Goal: Information Seeking & Learning: Compare options

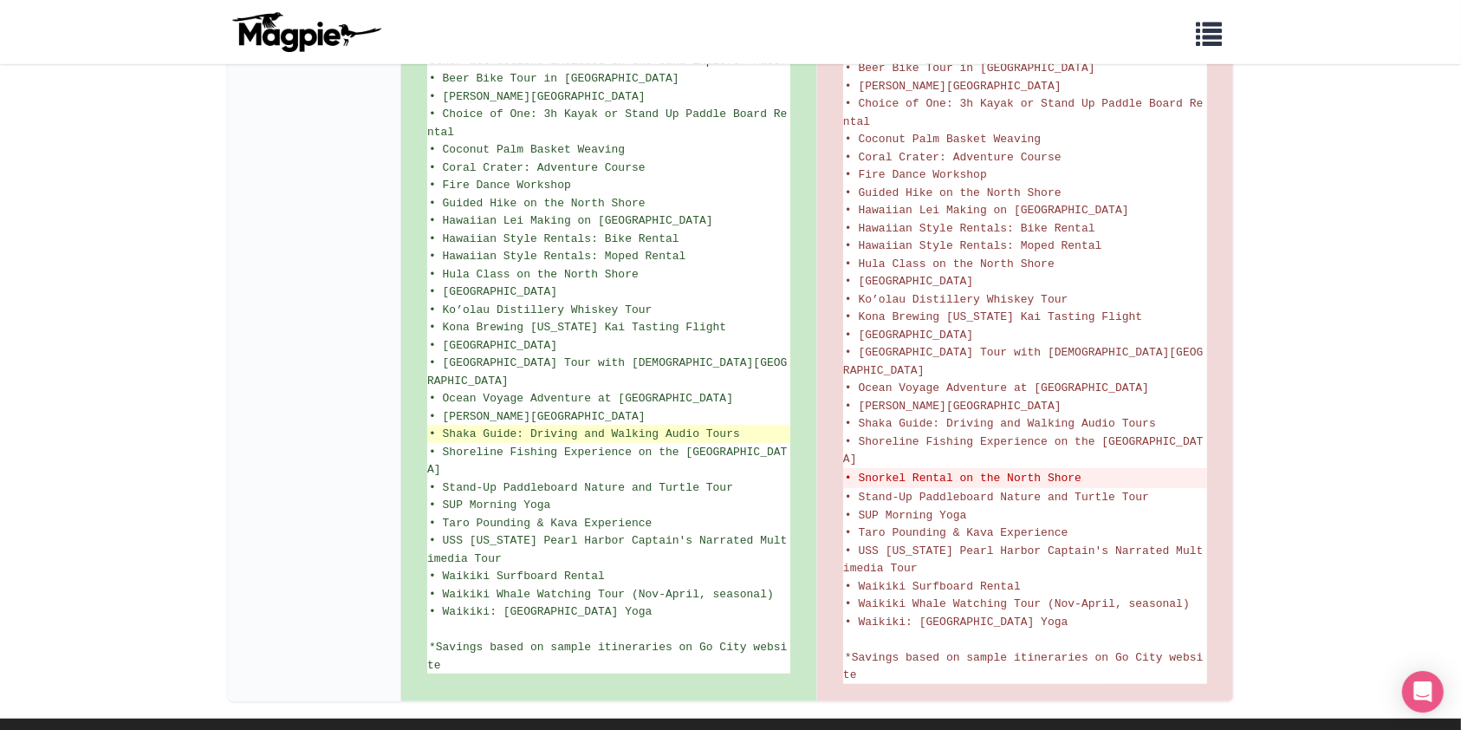
scroll to position [1069, 0]
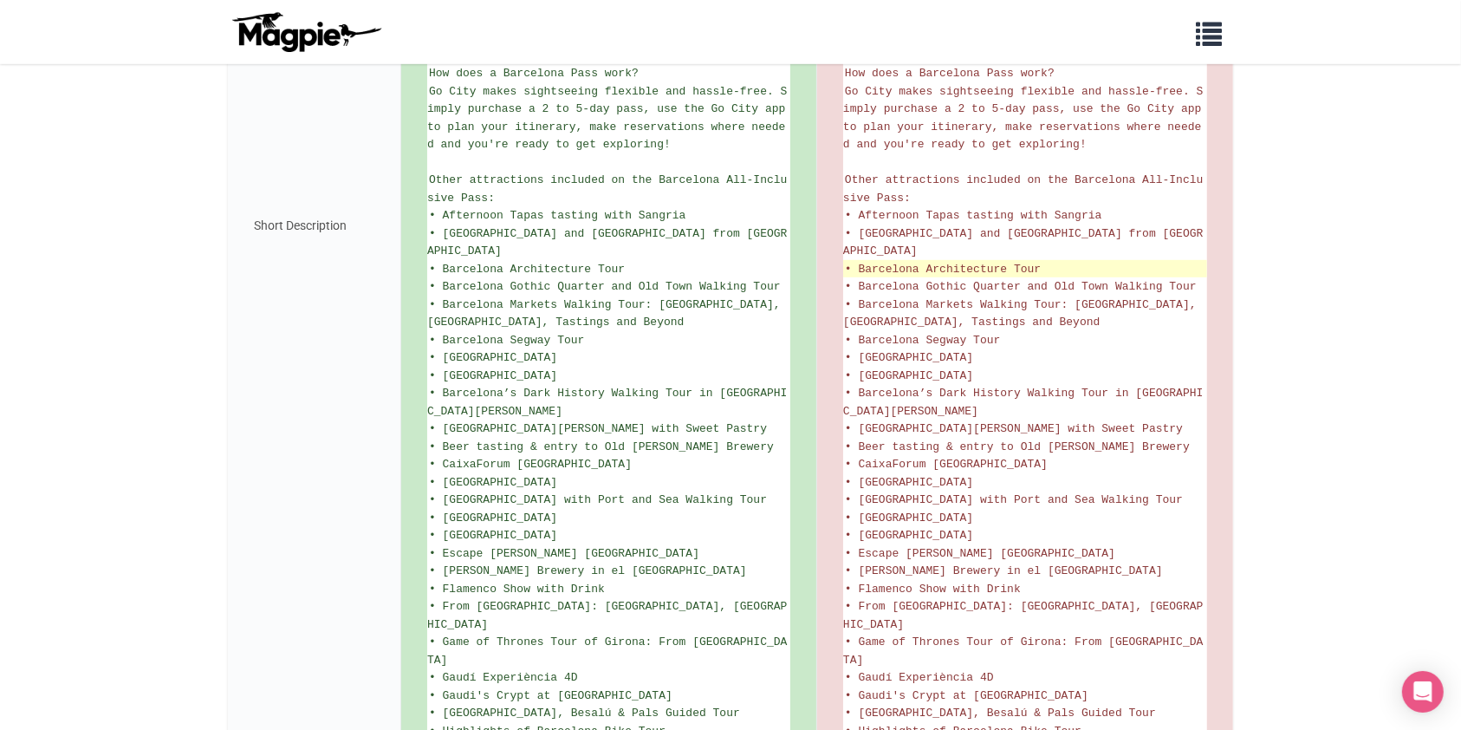
scroll to position [1155, 0]
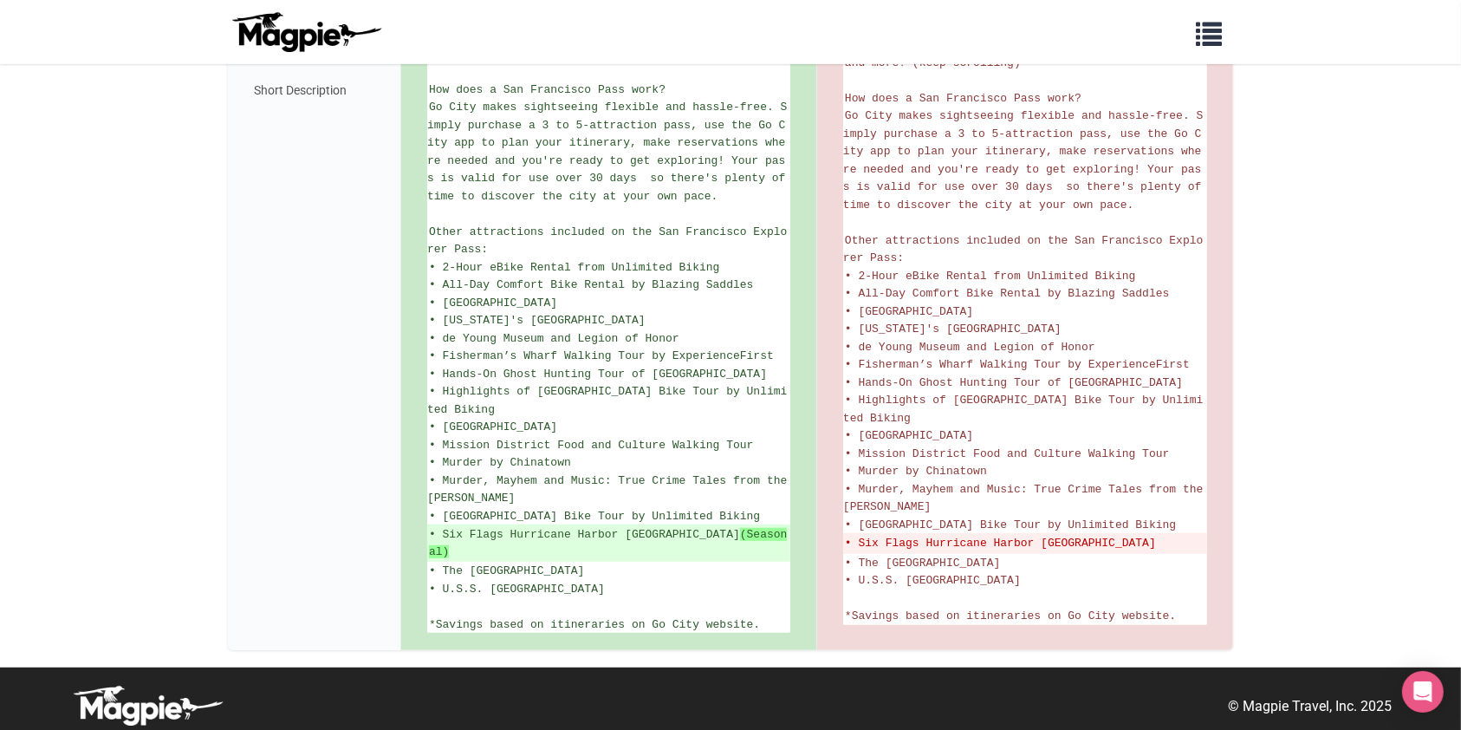
scroll to position [893, 0]
